Goal: Information Seeking & Learning: Find specific fact

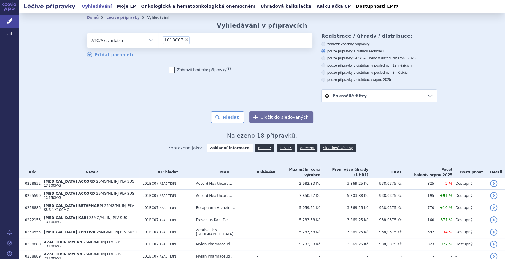
scroll to position [106, 0]
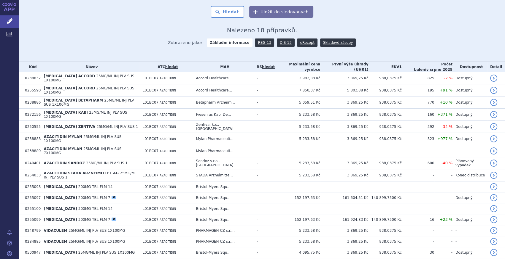
click at [268, 11] on button "Uložit do sledovaných" at bounding box center [281, 12] width 64 height 12
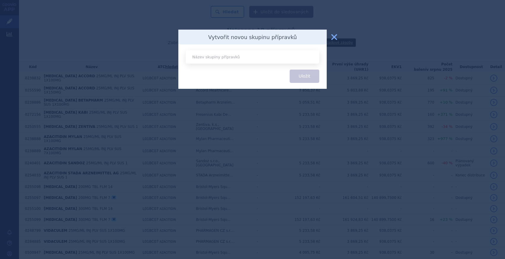
click at [335, 35] on button "zavřít" at bounding box center [334, 37] width 12 height 12
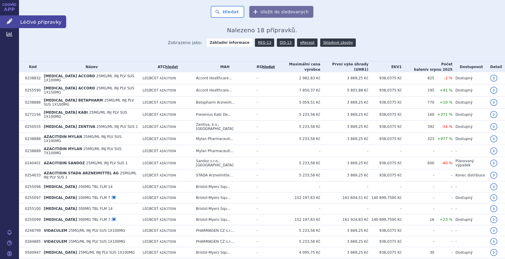
click at [10, 19] on icon at bounding box center [10, 21] width 6 height 6
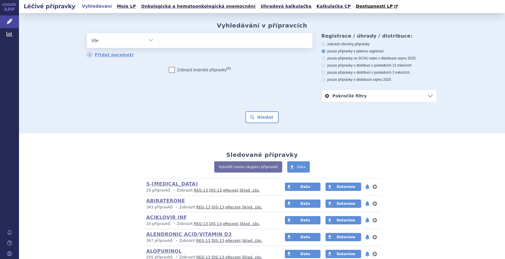
click at [105, 42] on select "Vše Přípravek/SUKL kód MAH VPOIS ATC/Aktivní látka Léková forma Síla" at bounding box center [122, 39] width 71 height 13
select select "filter-atc-group"
click at [87, 34] on select "Vše Přípravek/SUKL kód MAH VPOIS ATC/Aktivní látka Léková forma Síla" at bounding box center [122, 39] width 71 height 13
click at [163, 44] on li at bounding box center [164, 40] width 3 height 9
click at [158, 44] on select at bounding box center [158, 40] width 0 height 15
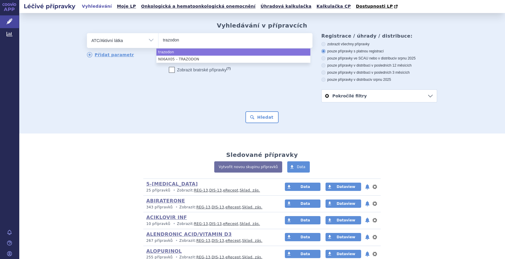
type input "trazodon"
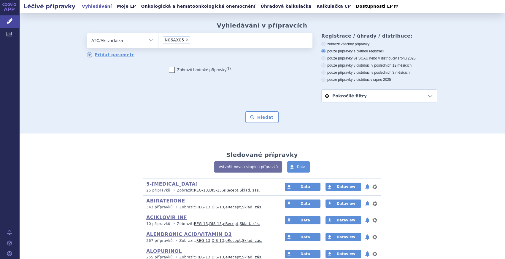
select select "N06AX05"
click at [265, 121] on button "Hledat" at bounding box center [262, 118] width 34 height 12
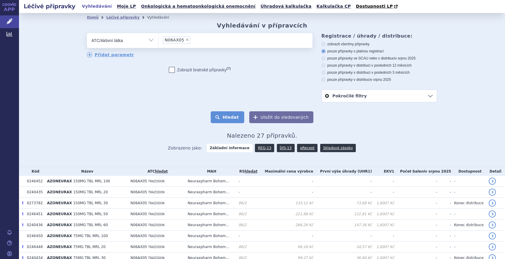
click at [228, 120] on button "Hledat" at bounding box center [228, 118] width 34 height 12
click at [287, 152] on link "DIS-13" at bounding box center [286, 148] width 18 height 8
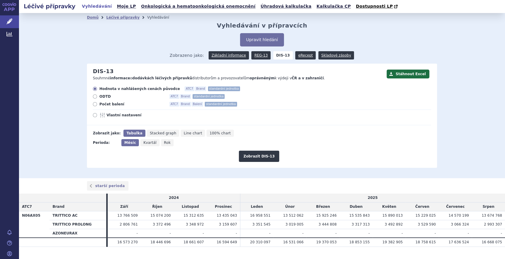
scroll to position [12, 0]
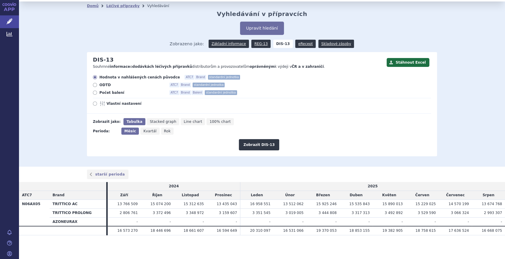
click at [119, 95] on div "Hodnota v nahlášených cenách původce ATC7 Brand standardní jednotka ODTD ATC7 B…" at bounding box center [259, 94] width 344 height 39
click at [116, 95] on span "Počet balení" at bounding box center [131, 92] width 65 height 5
click at [97, 95] on input "Počet balení ATC7 Brand Balení standardní jednotka" at bounding box center [95, 94] width 4 height 4
radio input "true"
click at [164, 131] on span "Rok" at bounding box center [167, 131] width 7 height 4
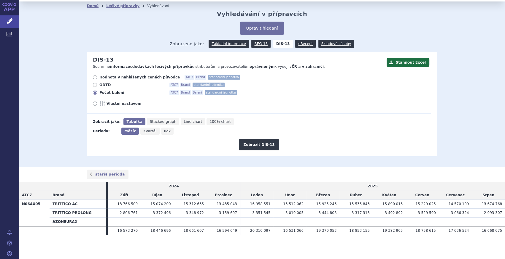
click at [162, 131] on input "Rok" at bounding box center [163, 130] width 4 height 4
radio input "true"
click at [261, 146] on button "Zobrazit DIS-13" at bounding box center [259, 144] width 40 height 11
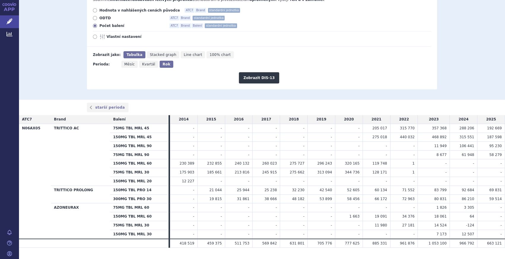
scroll to position [81, 0]
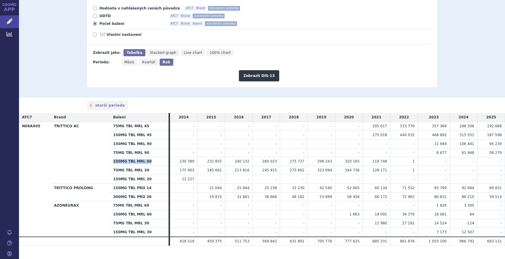
drag, startPoint x: 147, startPoint y: 162, endPoint x: 111, endPoint y: 163, distance: 35.6
click at [111, 163] on th "150MG TBL MRL 60" at bounding box center [139, 161] width 58 height 9
drag, startPoint x: 111, startPoint y: 163, endPoint x: 97, endPoint y: 152, distance: 17.9
click at [97, 152] on th "TRITTICO AC" at bounding box center [80, 153] width 59 height 62
drag, startPoint x: 145, startPoint y: 152, endPoint x: 110, endPoint y: 152, distance: 35.3
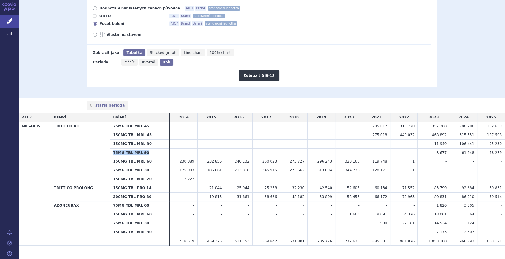
click at [110, 152] on th "75MG TBL MRL 90" at bounding box center [139, 153] width 58 height 9
copy th "75MG TBL MRL 90"
click at [145, 144] on th "150MG TBL MRL 90" at bounding box center [139, 144] width 58 height 9
drag, startPoint x: 145, startPoint y: 144, endPoint x: 111, endPoint y: 145, distance: 34.4
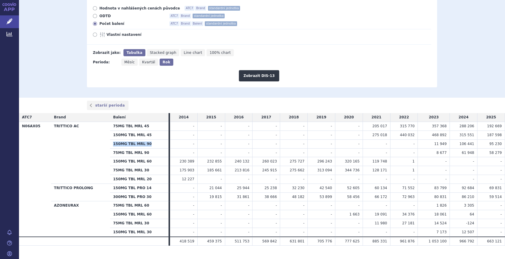
click at [111, 145] on th "150MG TBL MRL 90" at bounding box center [139, 144] width 58 height 9
copy th "150MG TBL MRL 90"
click at [252, 77] on button "Zobrazit DIS-13" at bounding box center [259, 75] width 40 height 11
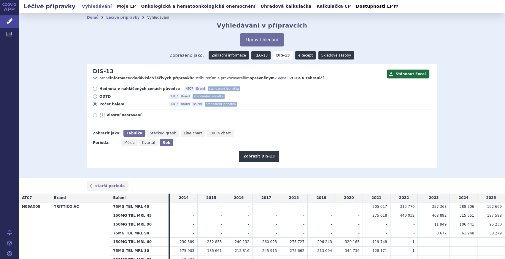
click at [234, 52] on link "Základní informace" at bounding box center [228, 55] width 40 height 8
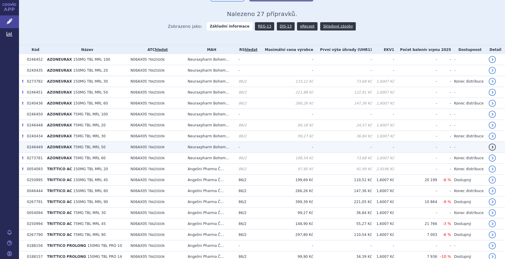
scroll to position [162, 0]
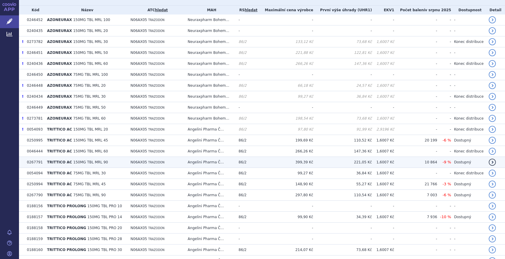
click at [95, 163] on span "150MG TBL MRL 90" at bounding box center [90, 162] width 35 height 4
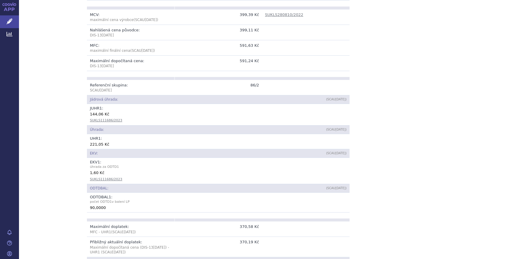
scroll to position [189, 0]
